Goal: Information Seeking & Learning: Learn about a topic

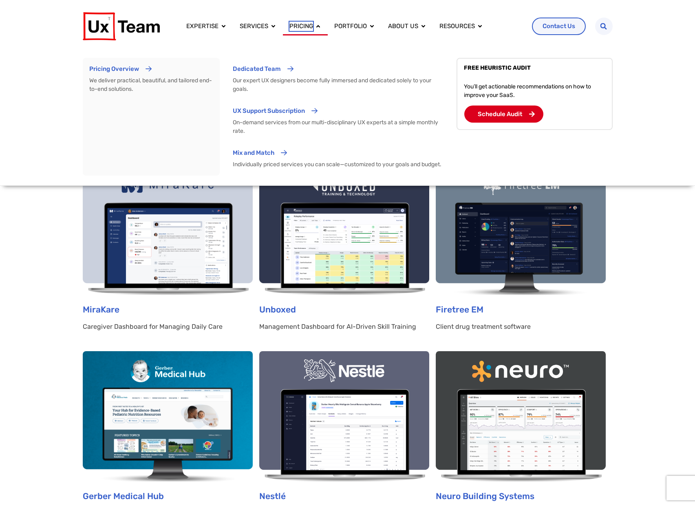
click at [302, 28] on span "Pricing" at bounding box center [302, 26] width 24 height 9
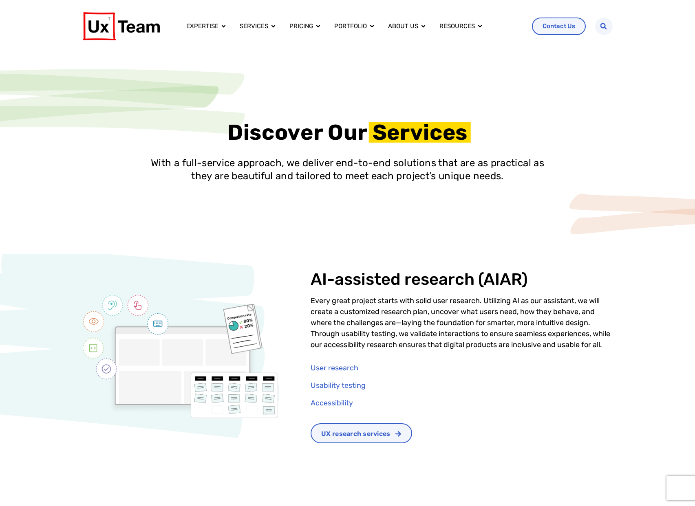
click at [355, 320] on p "Every great project starts with solid user research. Utilizing AI as our assist…" at bounding box center [462, 323] width 302 height 55
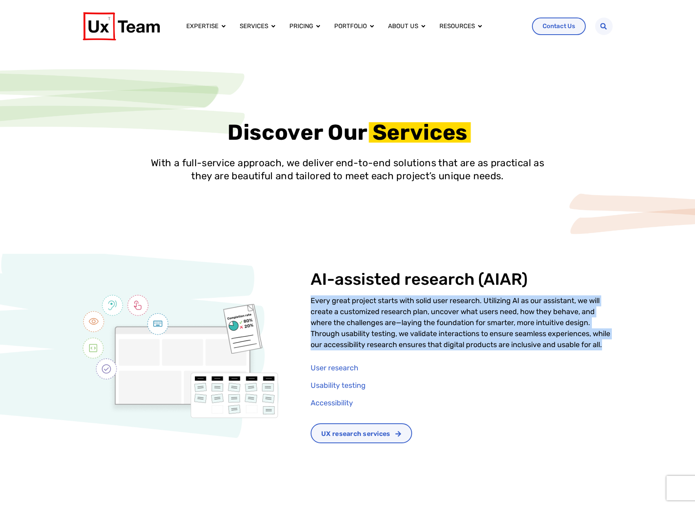
drag, startPoint x: 356, startPoint y: 352, endPoint x: 314, endPoint y: 291, distance: 74.2
click at [314, 291] on div "AI-assisted research (AIAR) Every great project starts with solid user research…" at bounding box center [462, 356] width 302 height 173
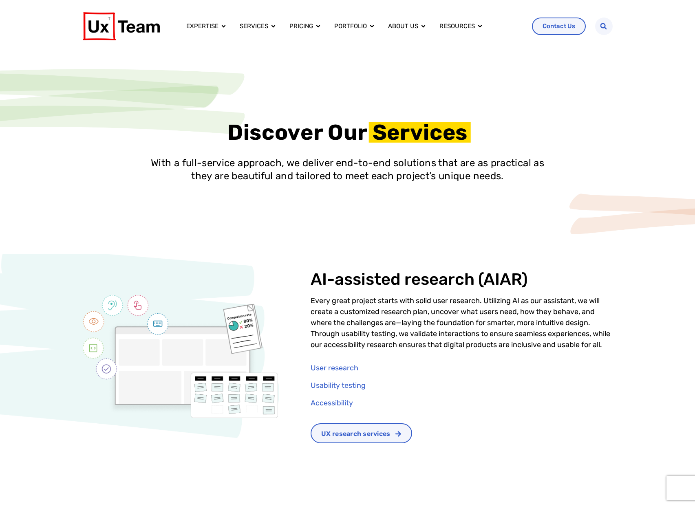
drag, startPoint x: 314, startPoint y: 291, endPoint x: 303, endPoint y: 269, distance: 24.3
click at [313, 289] on div "AI-assisted research (AIAR) Every great project starts with solid user research…" at bounding box center [462, 356] width 302 height 173
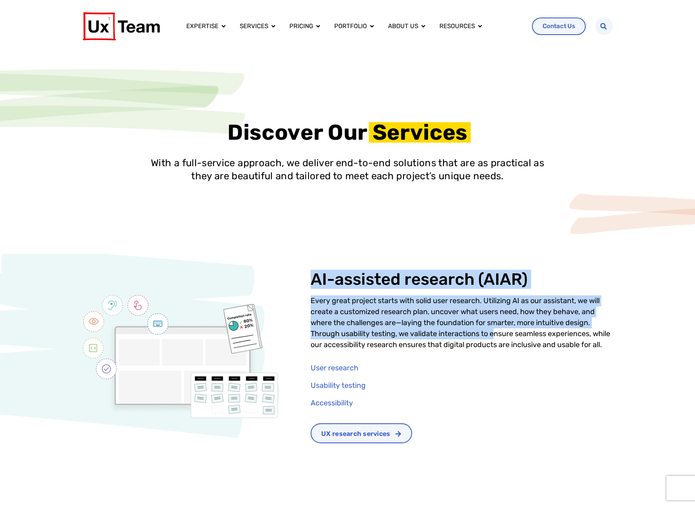
drag, startPoint x: 303, startPoint y: 269, endPoint x: 503, endPoint y: 339, distance: 211.2
click at [499, 337] on div "AI-assisted research (AIAR) Every great project starts with solid user research…" at bounding box center [347, 373] width 695 height 239
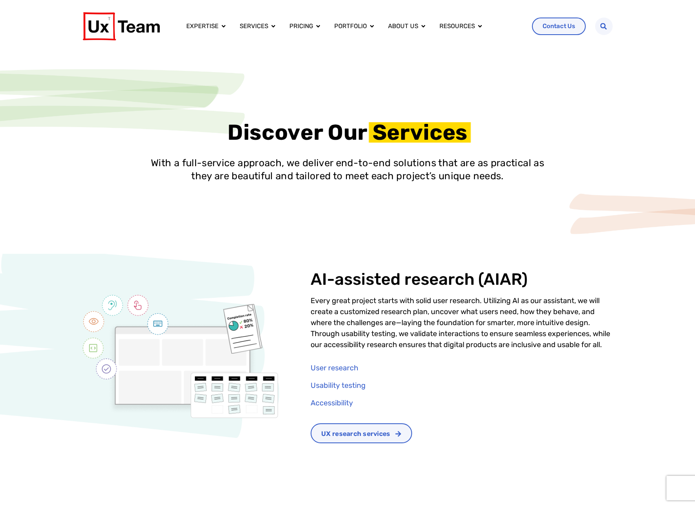
click at [505, 340] on p "Every great project starts with solid user research. Utilizing AI as our assist…" at bounding box center [462, 323] width 302 height 55
